Goal: Information Seeking & Learning: Learn about a topic

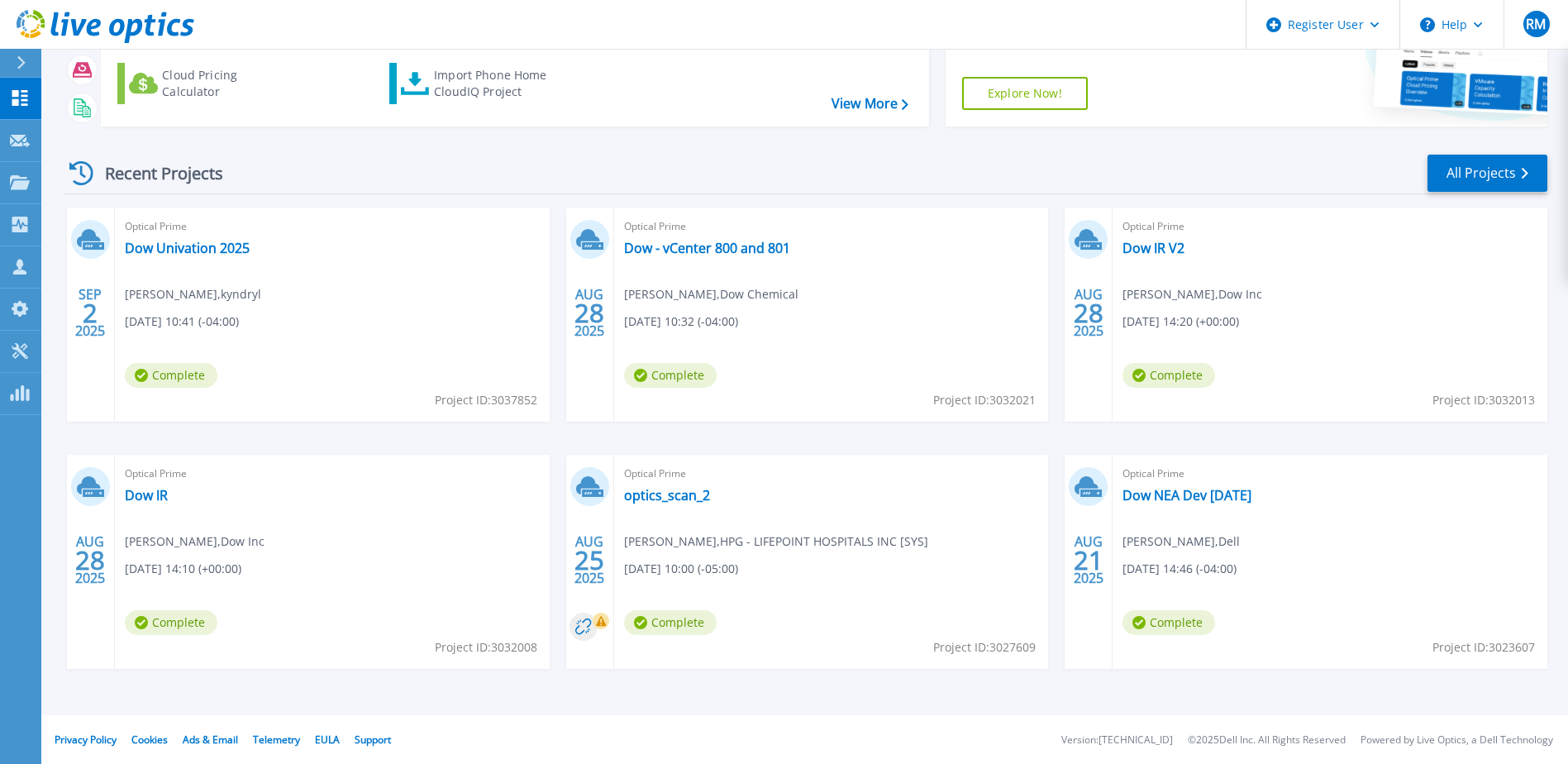
scroll to position [152, 0]
click at [693, 494] on link "optics_scan_2" at bounding box center [666, 494] width 86 height 17
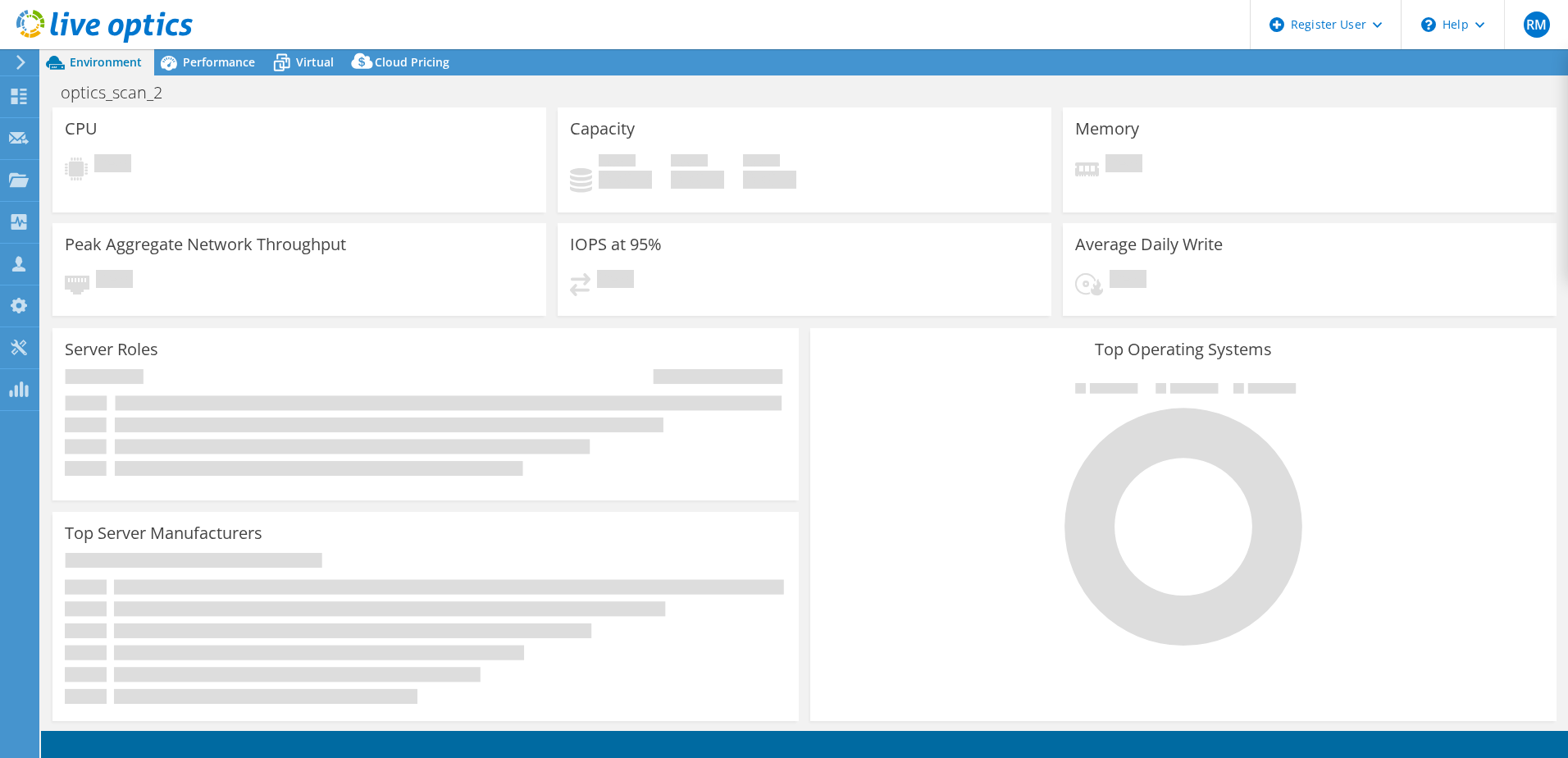
select select "USD"
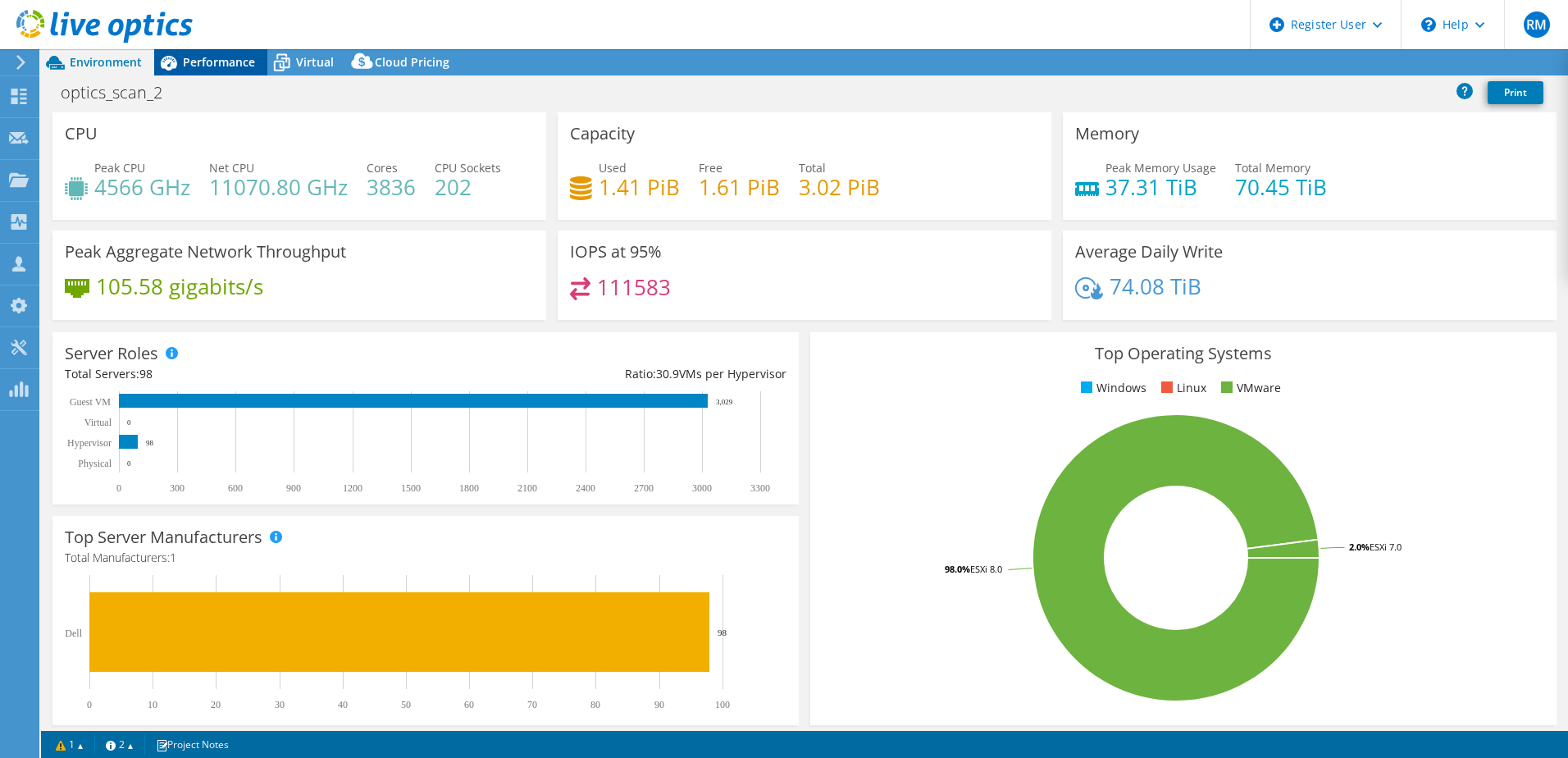
click at [188, 65] on span "Performance" at bounding box center [219, 62] width 72 height 16
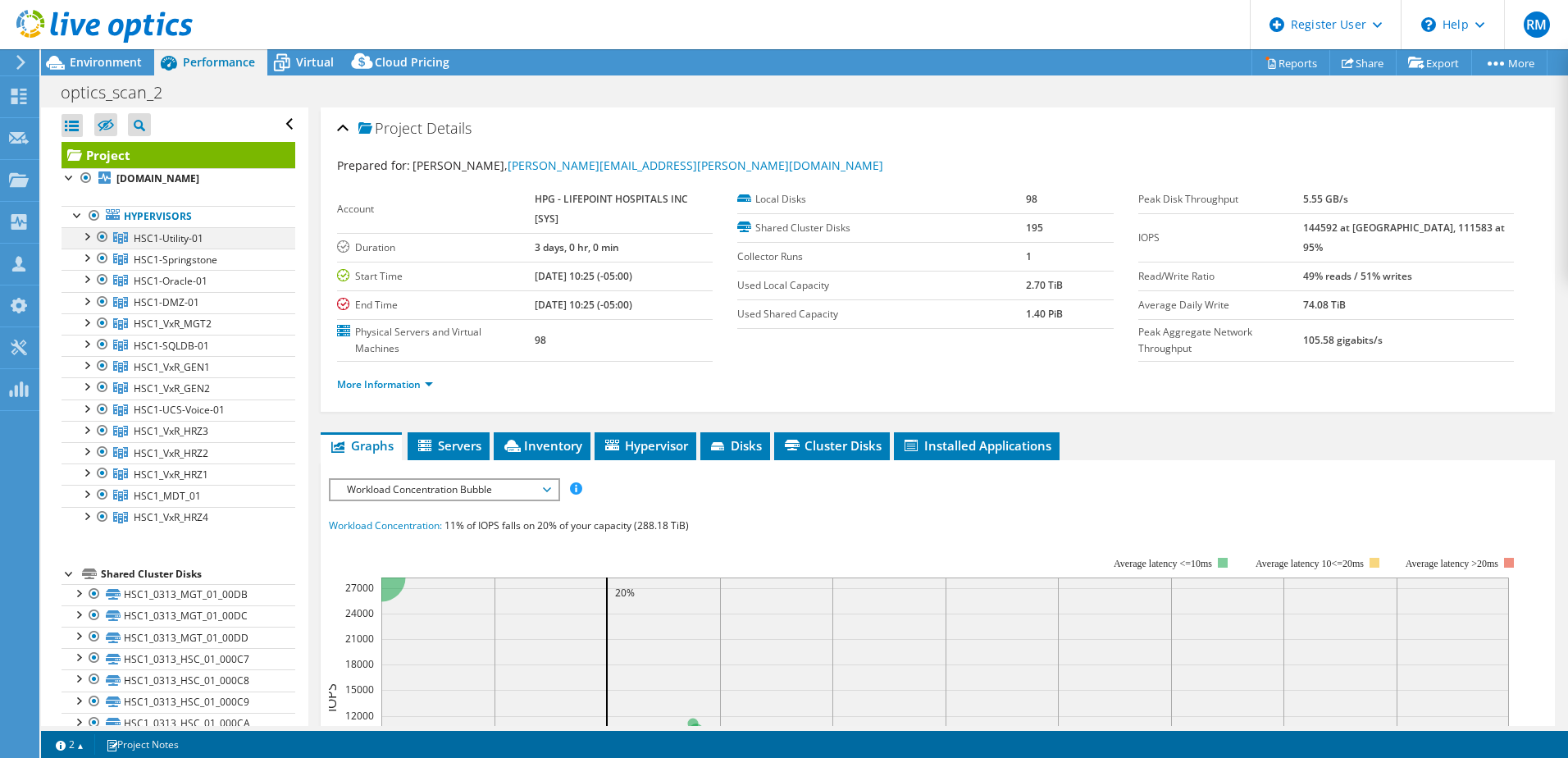
click at [85, 233] on div at bounding box center [86, 235] width 17 height 17
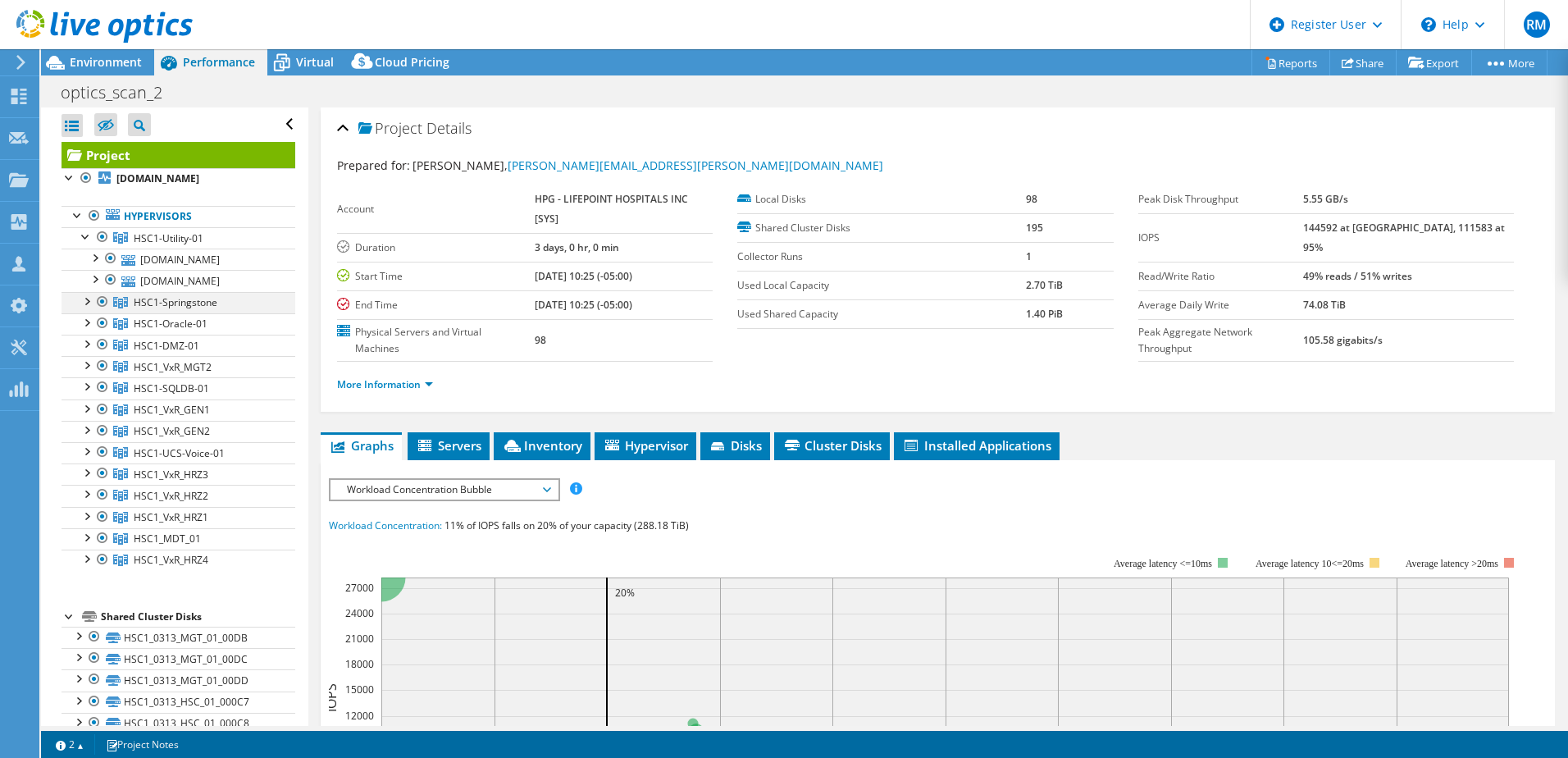
click at [89, 302] on div at bounding box center [86, 301] width 17 height 17
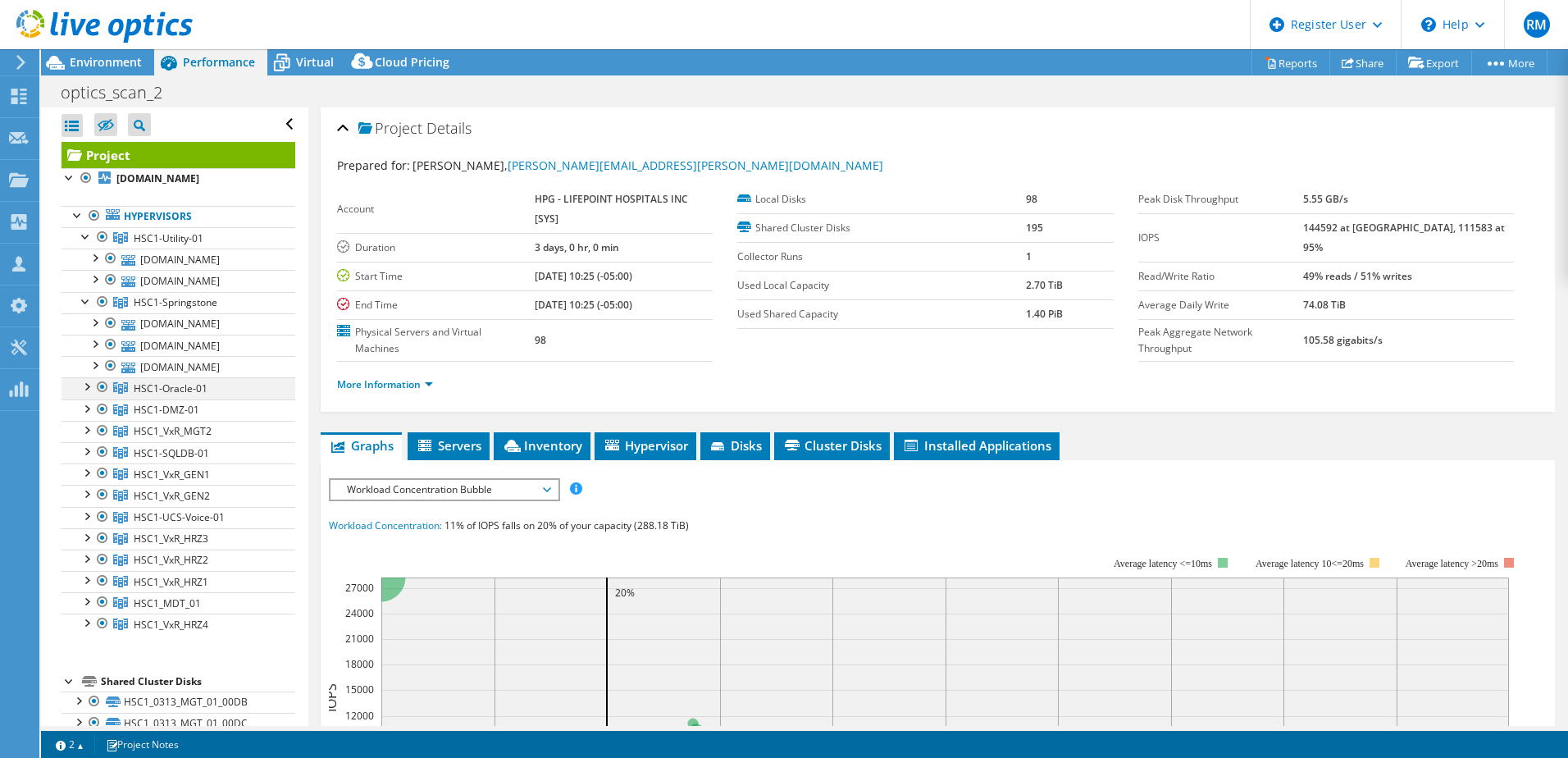
click at [89, 388] on div at bounding box center [86, 385] width 17 height 17
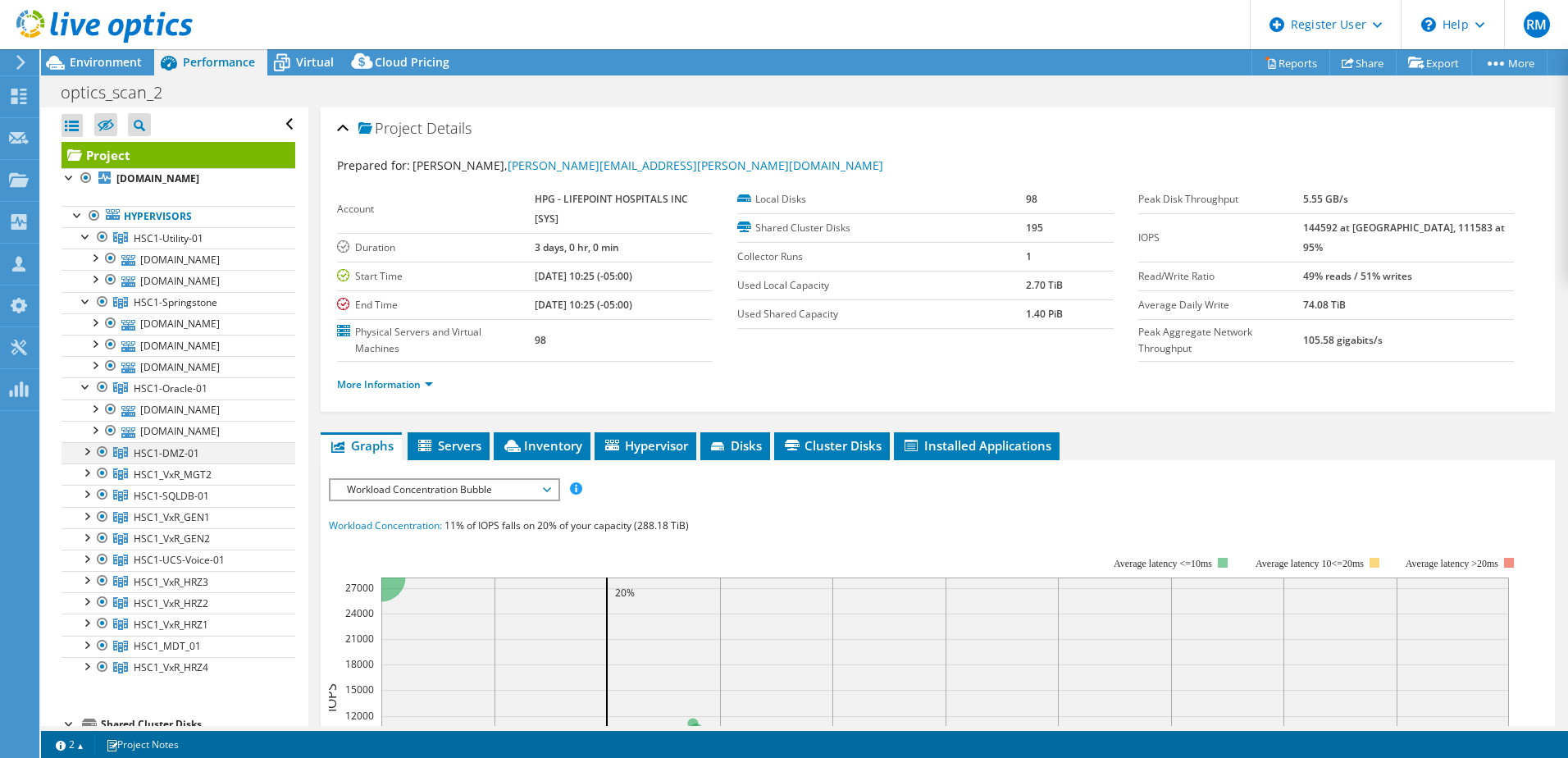
click at [86, 453] on div at bounding box center [86, 450] width 17 height 17
click at [86, 385] on div at bounding box center [86, 385] width 17 height 17
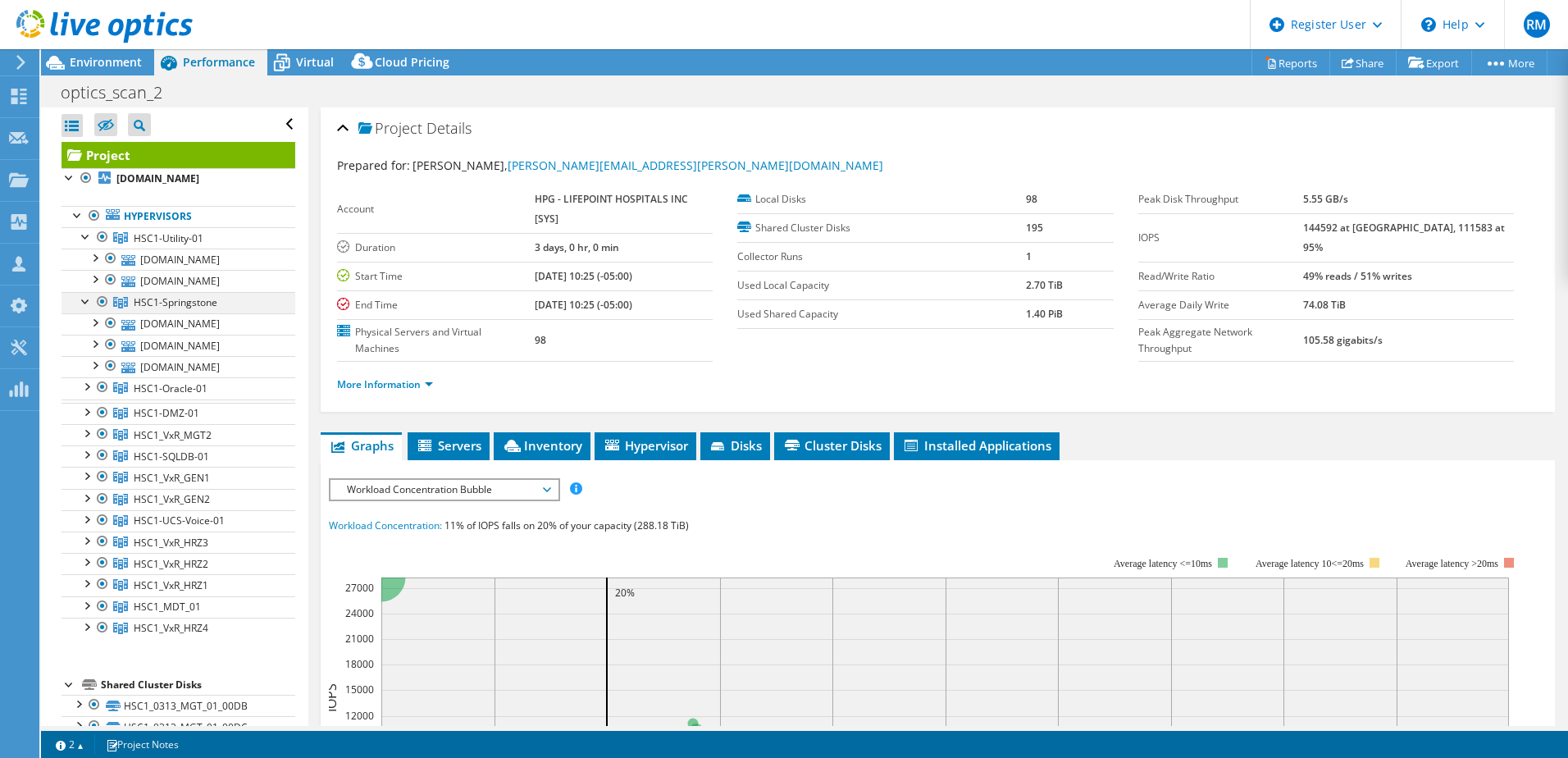
click at [86, 302] on div at bounding box center [86, 301] width 17 height 17
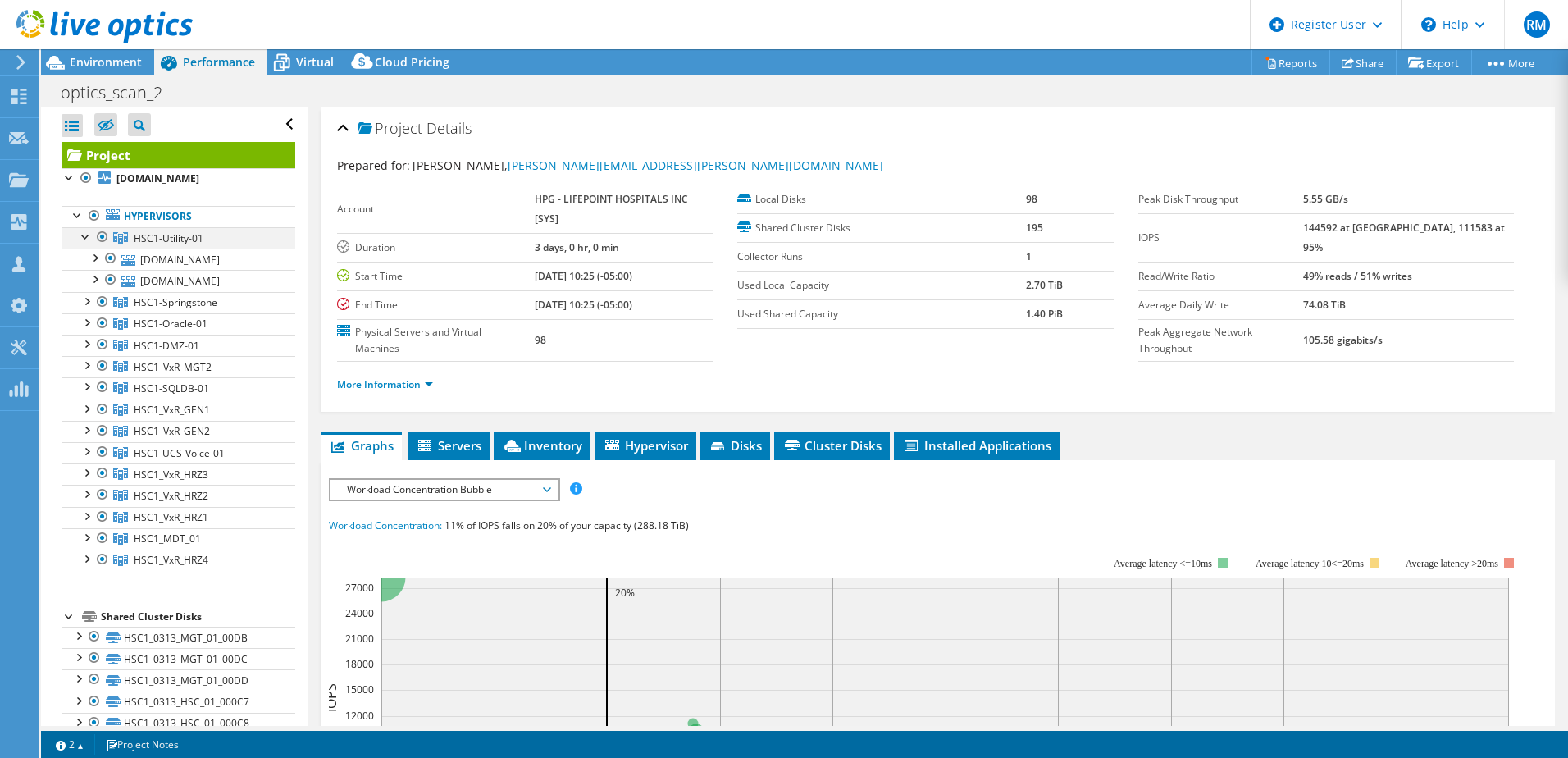
click at [89, 235] on div at bounding box center [86, 235] width 17 height 17
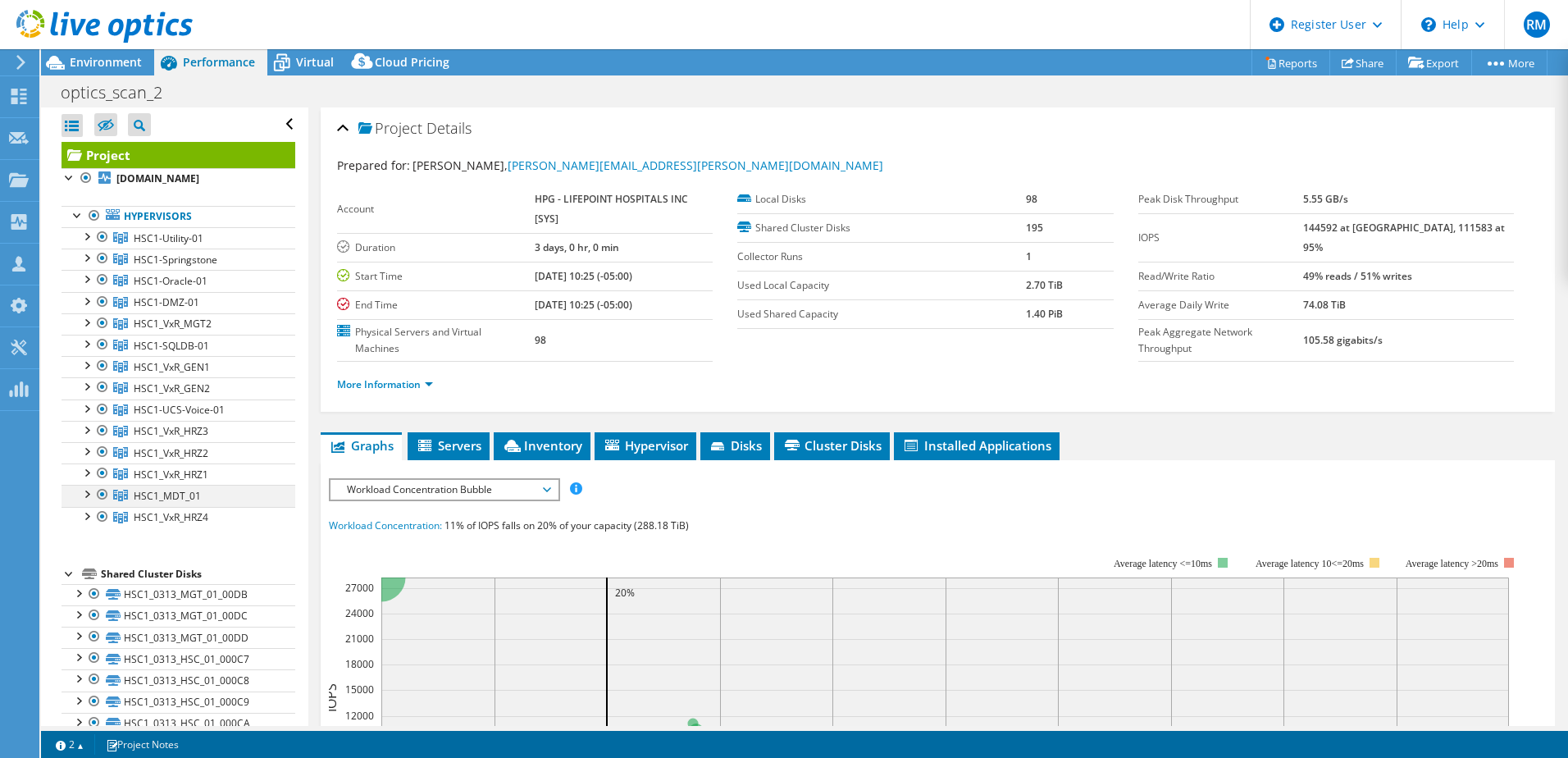
click at [84, 498] on div at bounding box center [86, 492] width 17 height 17
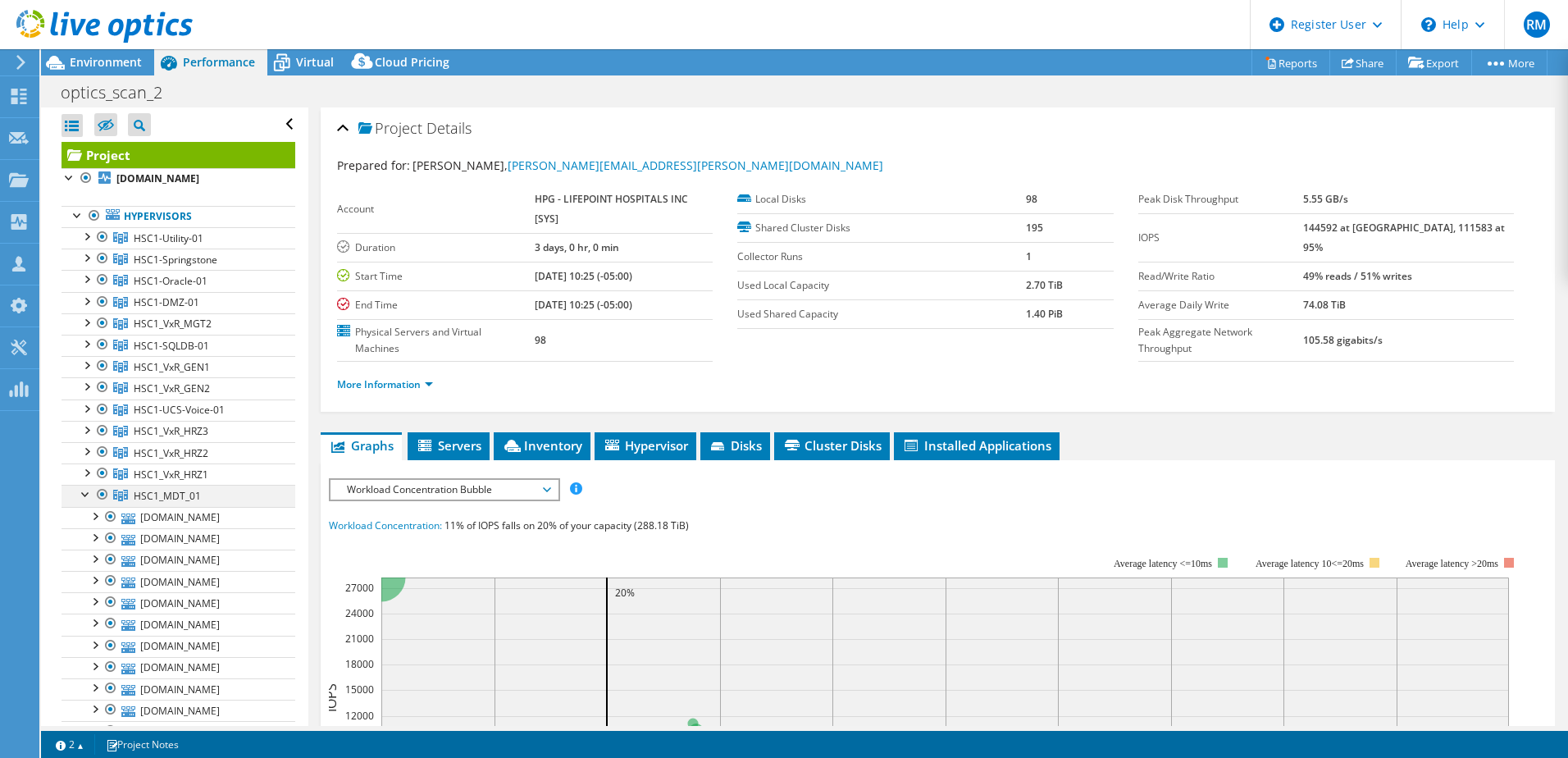
click at [85, 498] on div at bounding box center [86, 492] width 17 height 17
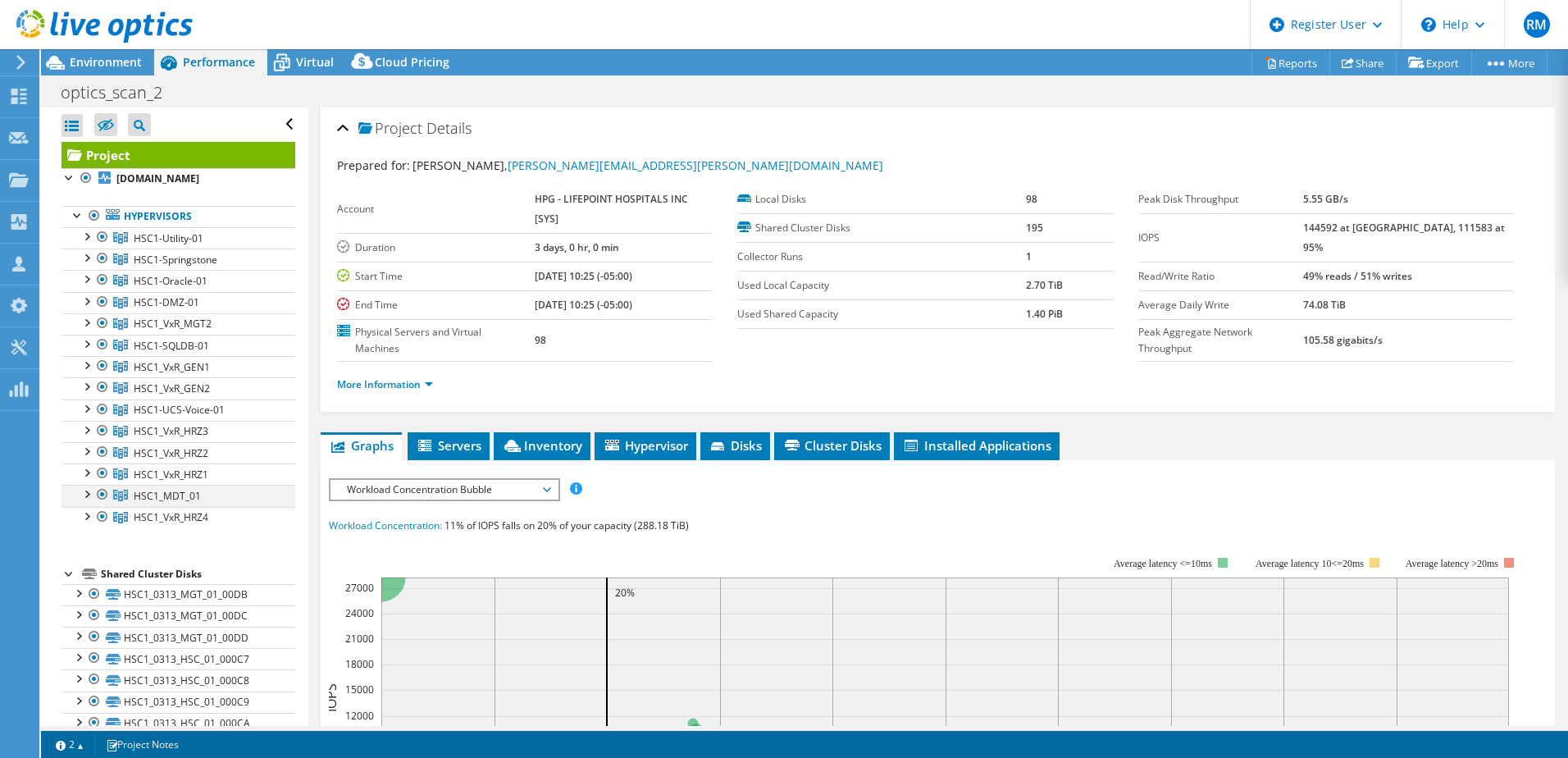
click at [83, 497] on div at bounding box center [86, 492] width 17 height 17
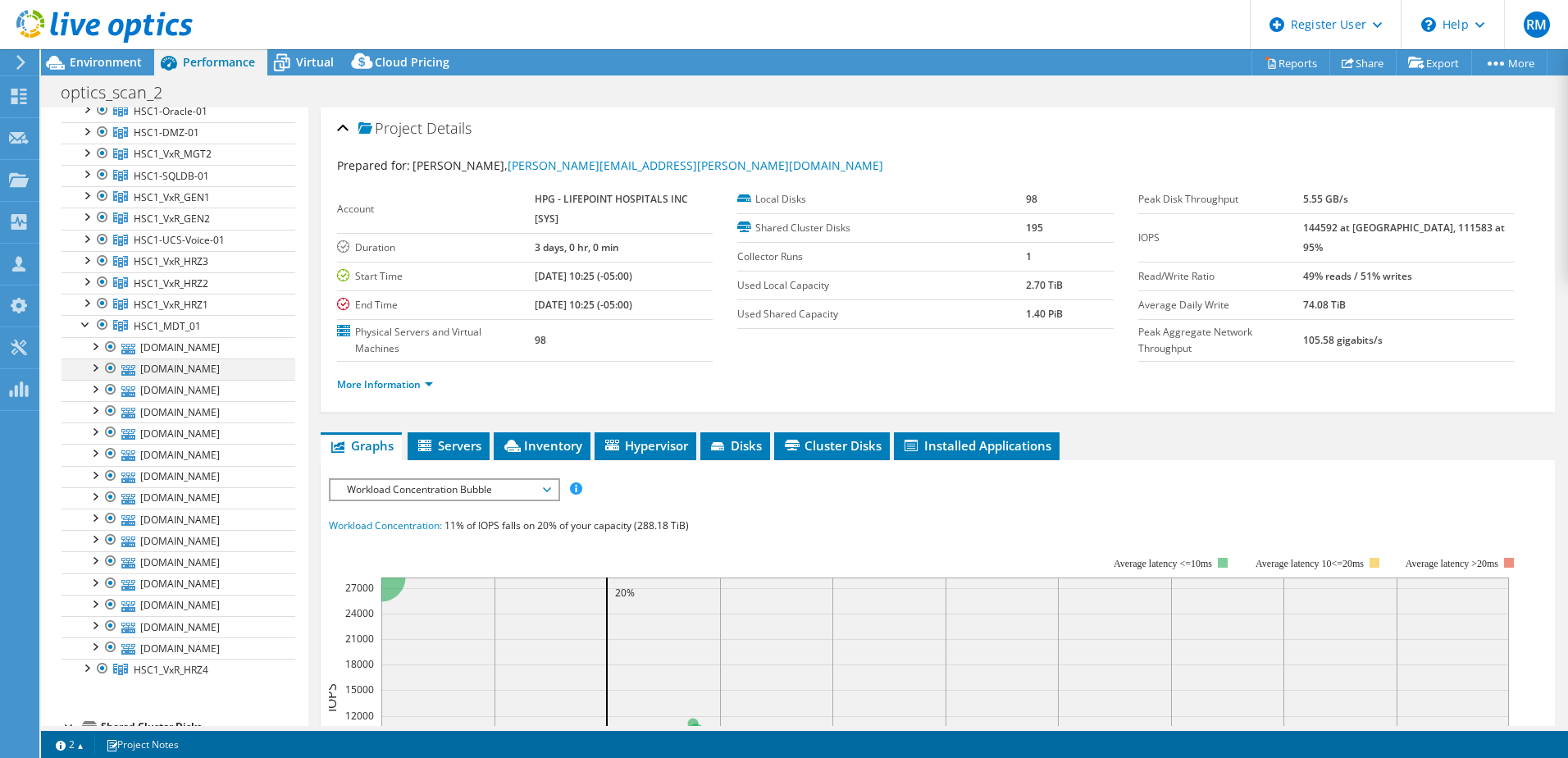
scroll to position [164, 0]
click at [85, 329] on div at bounding box center [86, 329] width 17 height 17
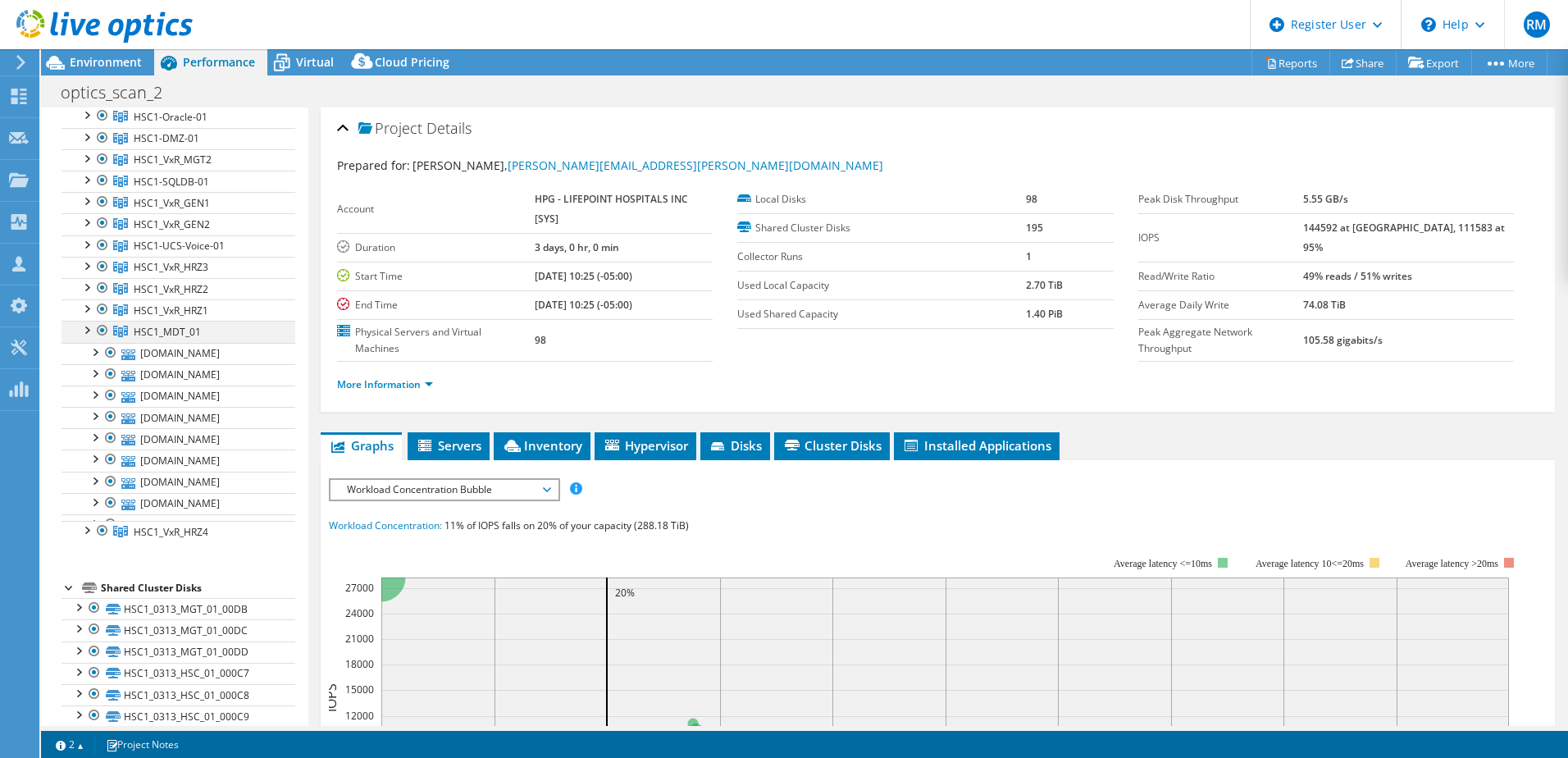
scroll to position [0, 0]
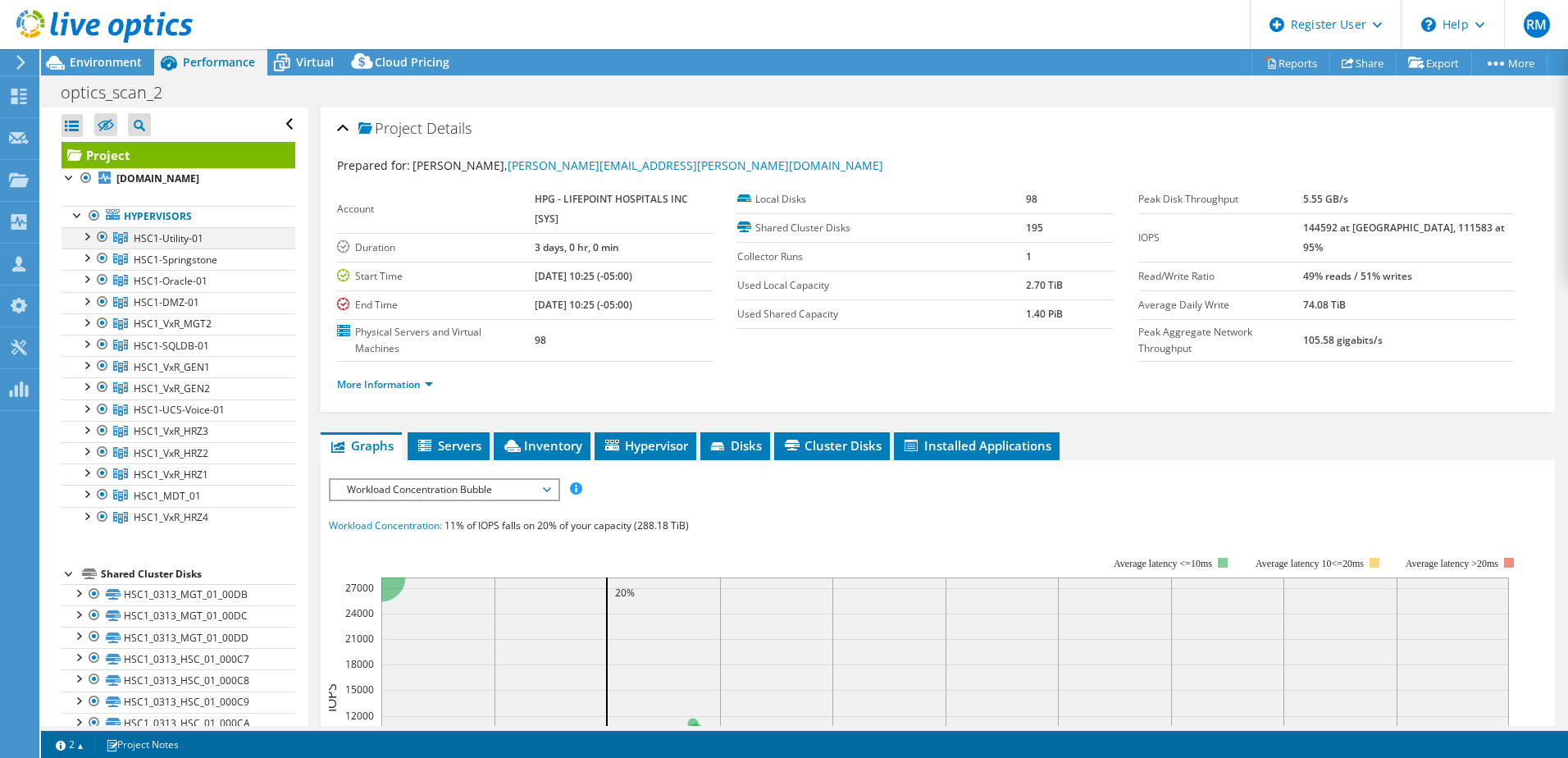
click at [85, 233] on div at bounding box center [86, 235] width 17 height 17
click at [107, 59] on span "Environment" at bounding box center [106, 62] width 72 height 16
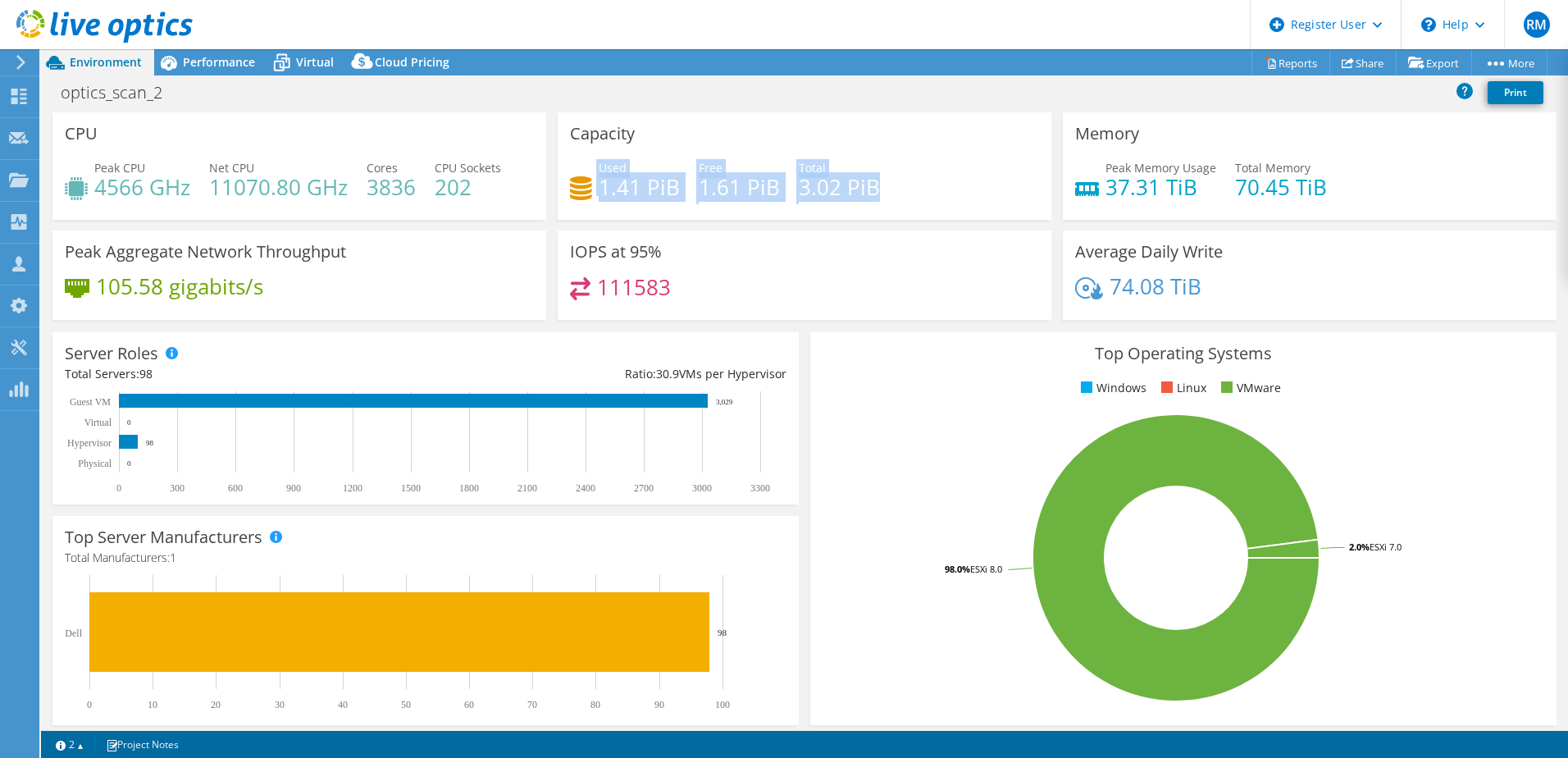
drag, startPoint x: 573, startPoint y: 186, endPoint x: 925, endPoint y: 184, distance: 352.0
click at [925, 184] on div "Used 1.41 PiB Free 1.61 PiB Total 3.02 PiB" at bounding box center [804, 185] width 469 height 53
drag, startPoint x: 925, startPoint y: 184, endPoint x: 885, endPoint y: 322, distance: 143.7
click at [885, 322] on div "IOPS at 95% 111583" at bounding box center [804, 280] width 505 height 100
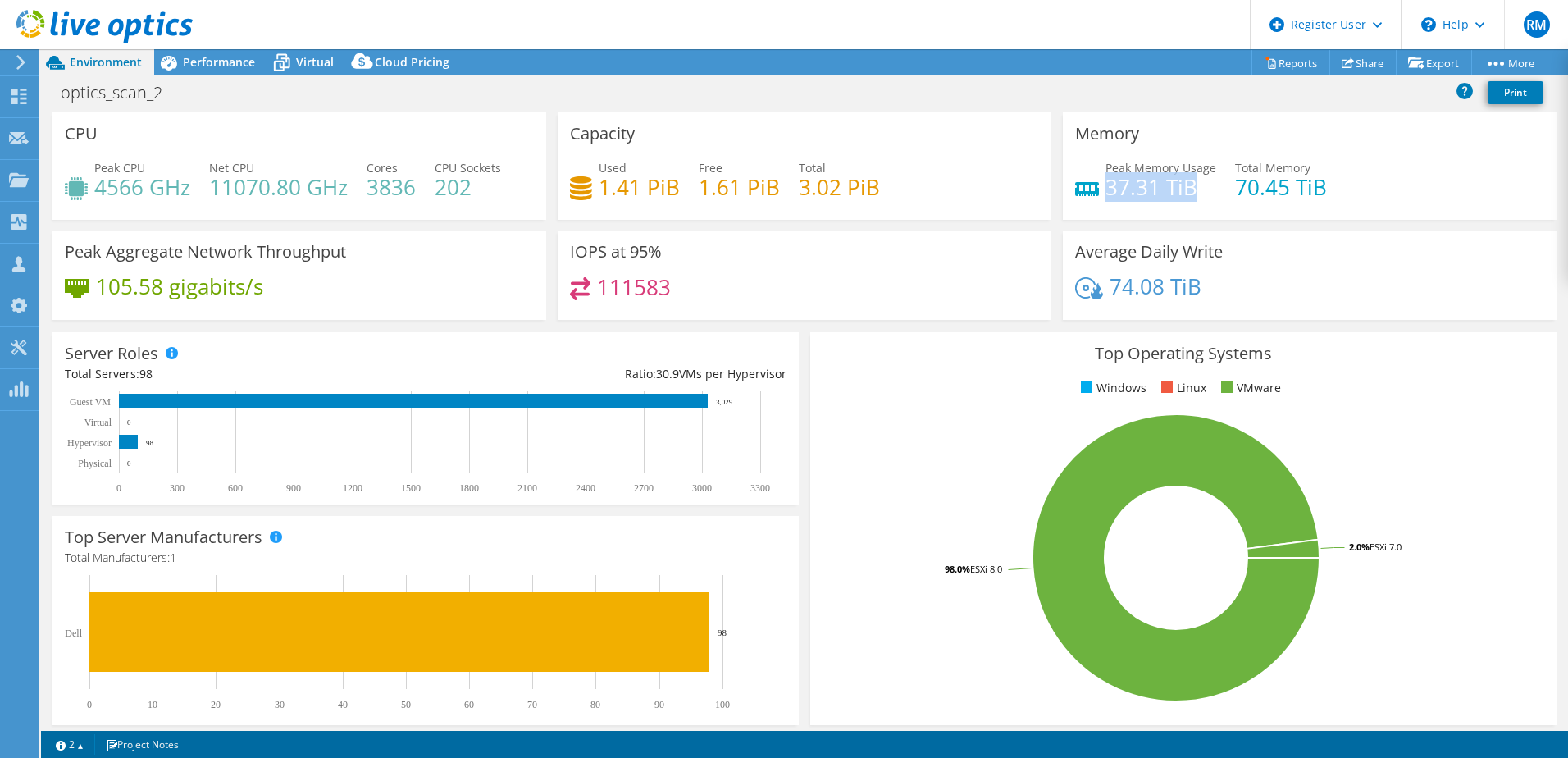
drag, startPoint x: 1100, startPoint y: 188, endPoint x: 1182, endPoint y: 187, distance: 82.0
click at [1182, 187] on h4 "37.31 TiB" at bounding box center [1161, 187] width 111 height 18
click at [1032, 314] on div "IOPS at 95% 111583" at bounding box center [804, 275] width 493 height 89
click at [196, 70] on div "Performance" at bounding box center [210, 62] width 113 height 26
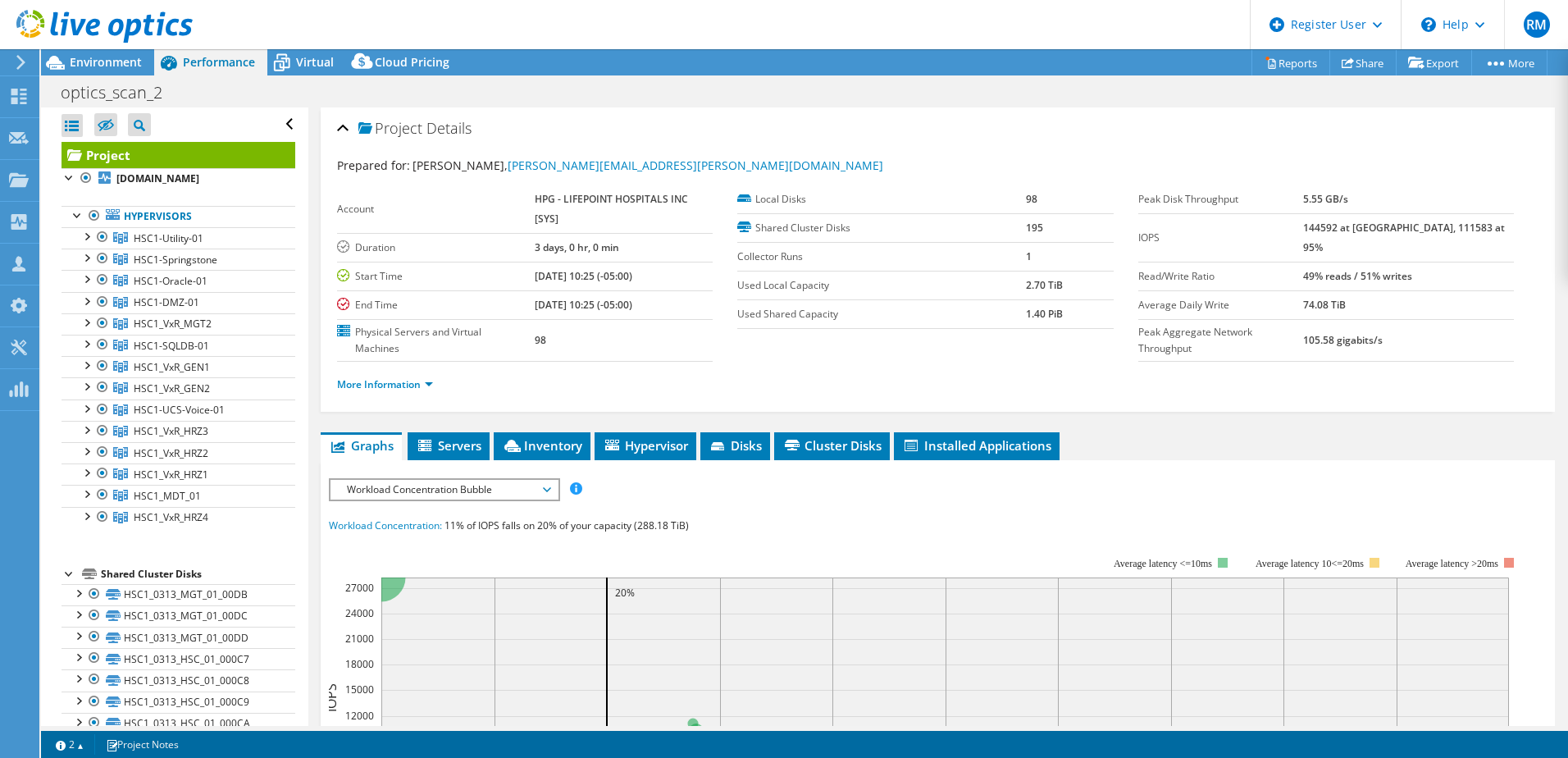
drag, startPoint x: 1332, startPoint y: 385, endPoint x: 1282, endPoint y: 379, distance: 50.4
click at [1332, 385] on ul "More Information" at bounding box center [937, 383] width 1202 height 22
